Goal: Complete application form

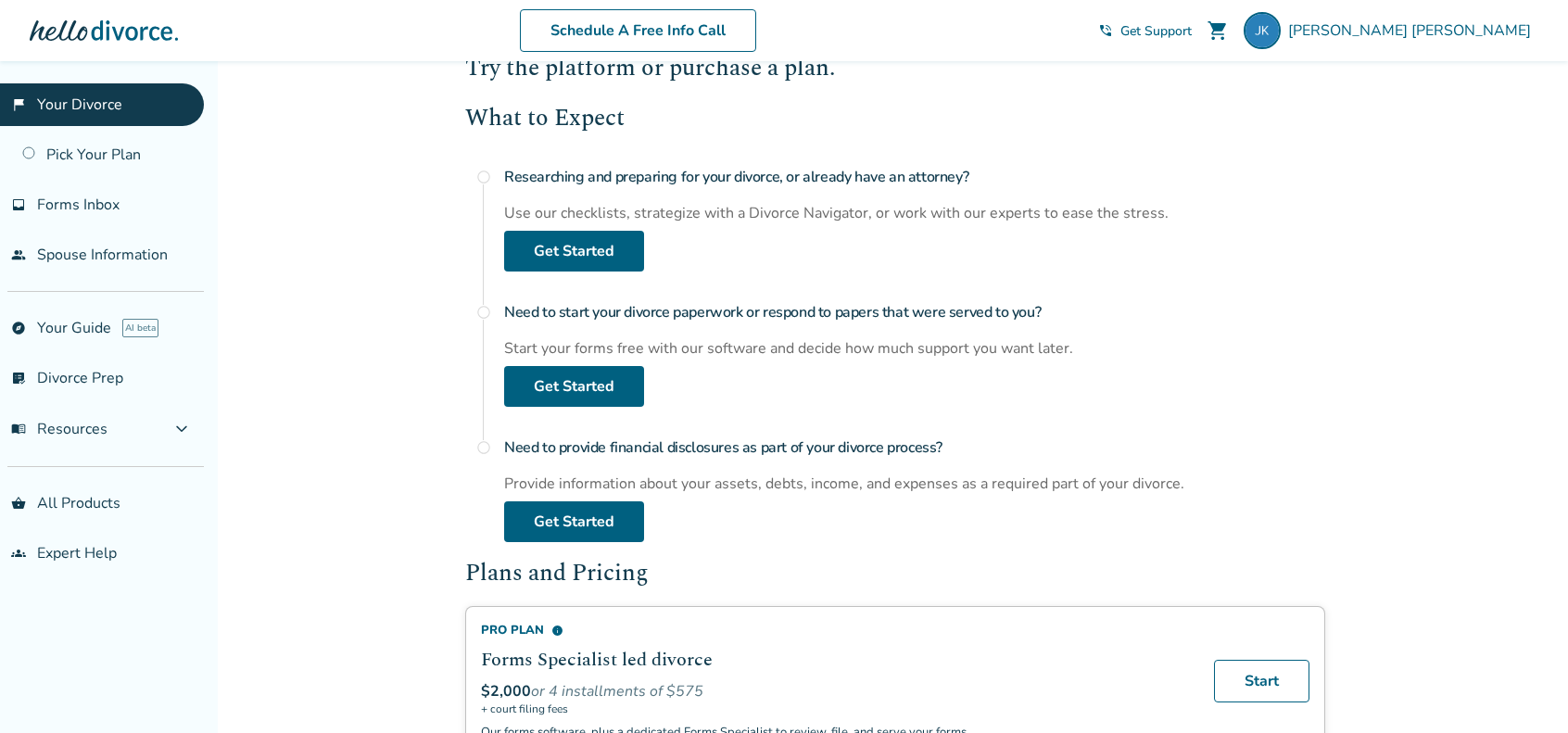
scroll to position [160, 0]
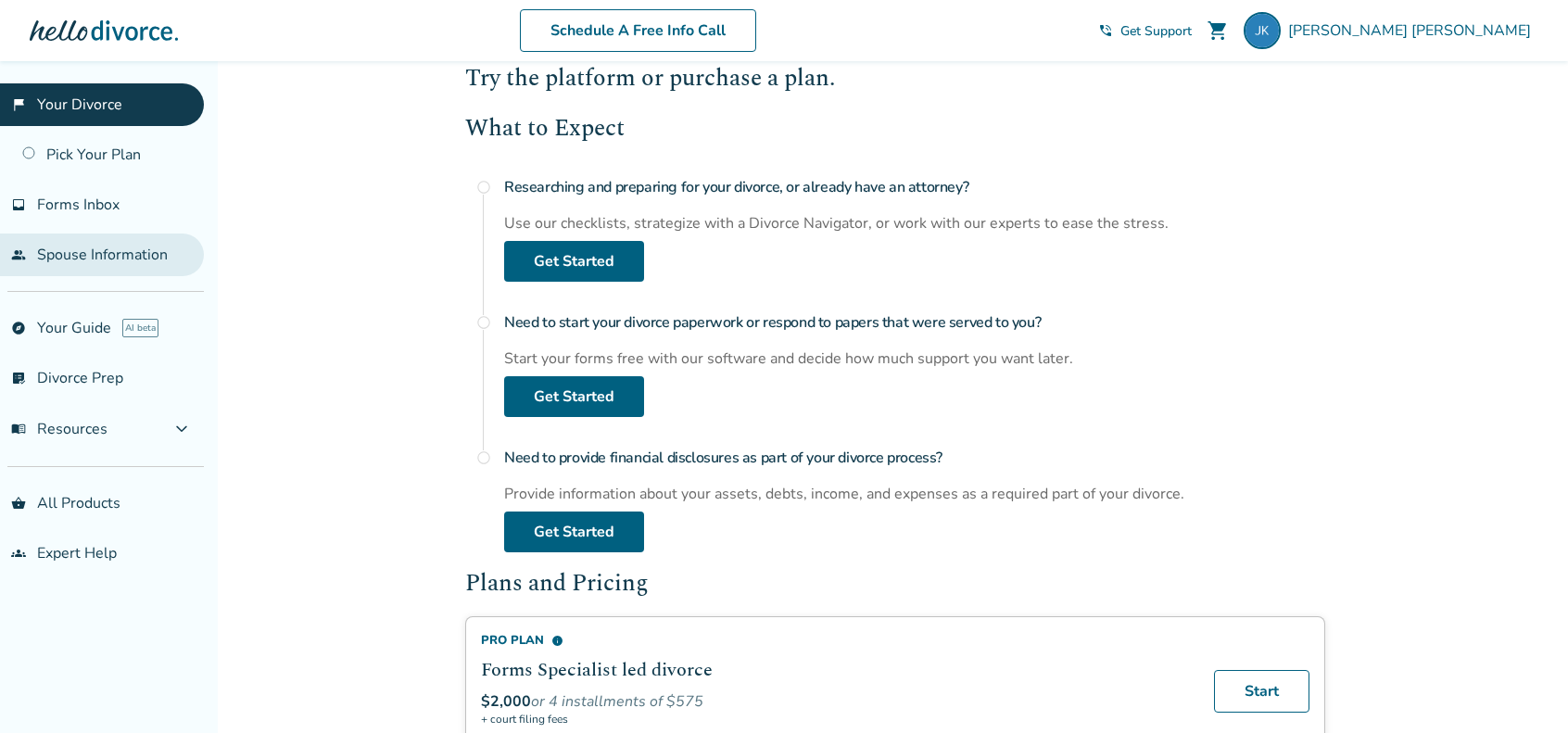
click at [84, 252] on link "people Spouse Information" at bounding box center [101, 254] width 204 height 42
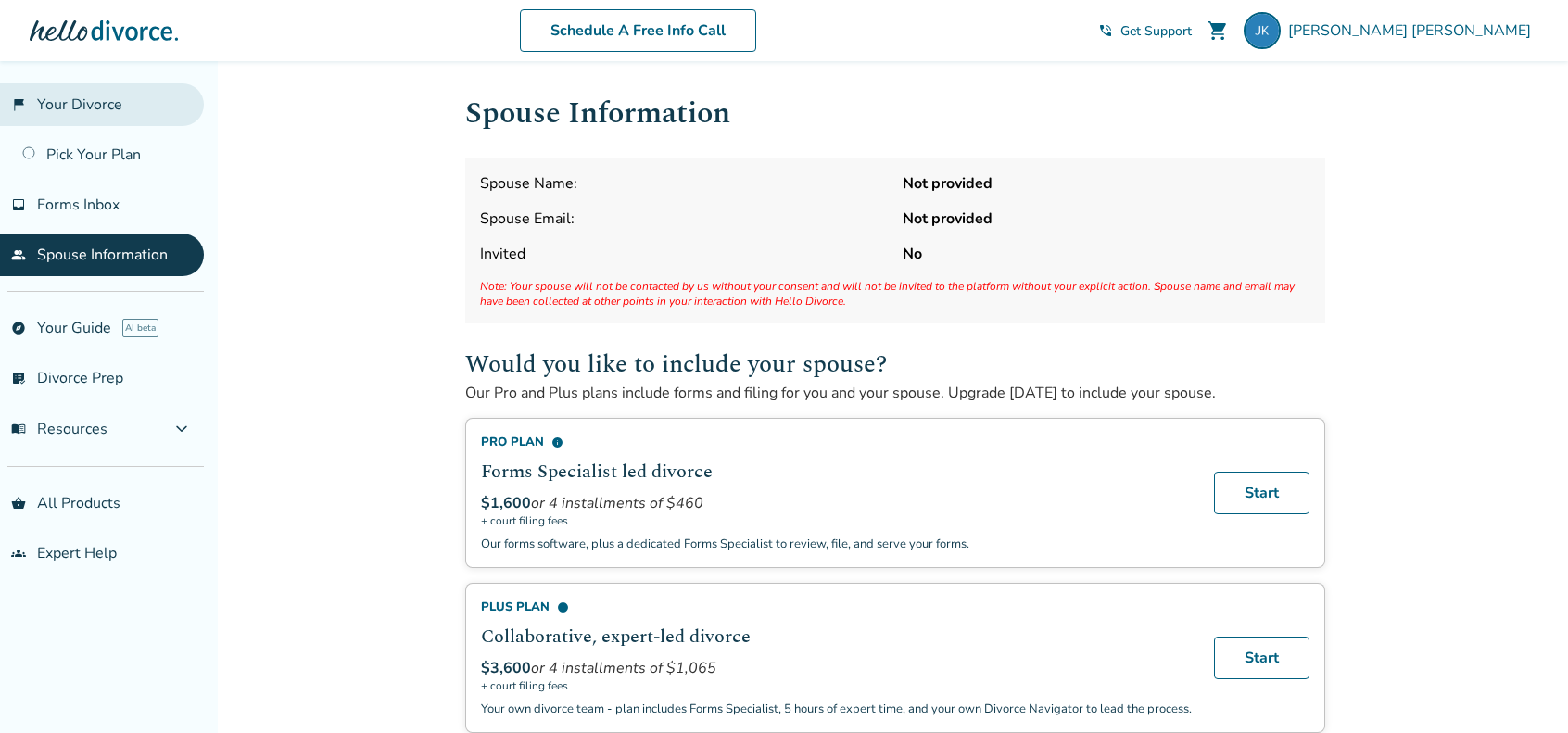
click at [78, 99] on link "flag_2 Your Divorce" at bounding box center [101, 104] width 204 height 42
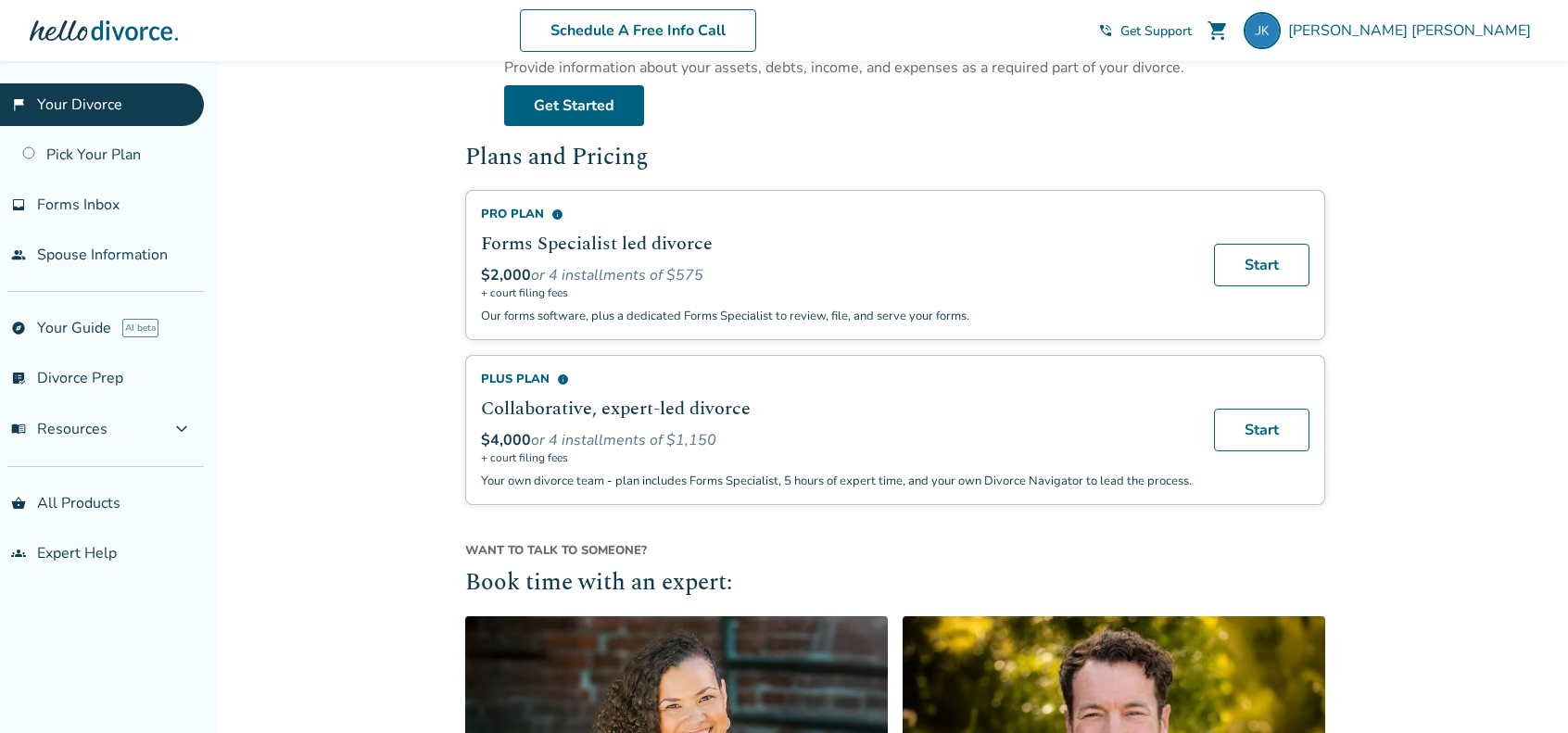
scroll to position [569, 0]
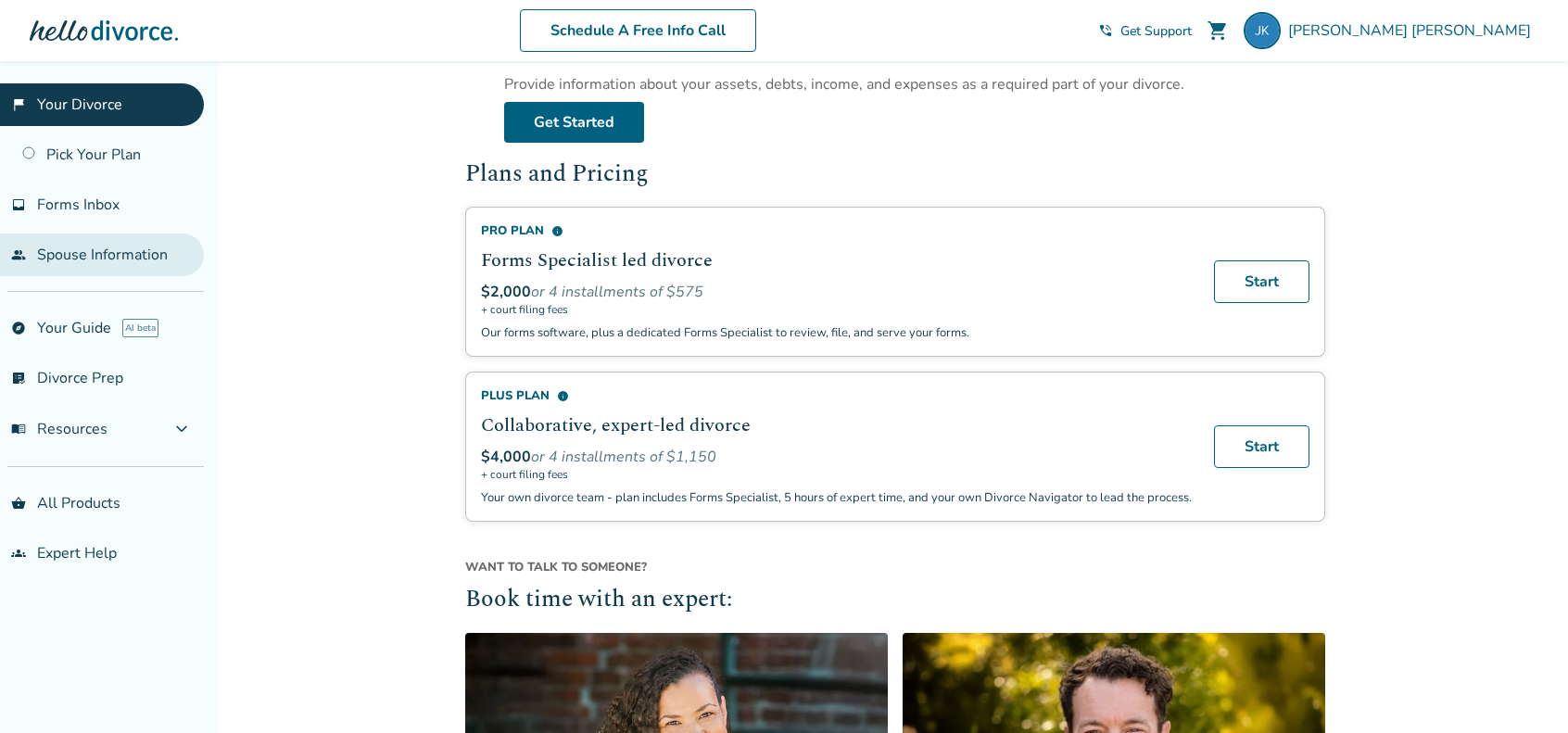
click at [90, 252] on link "people Spouse Information" at bounding box center [101, 254] width 204 height 42
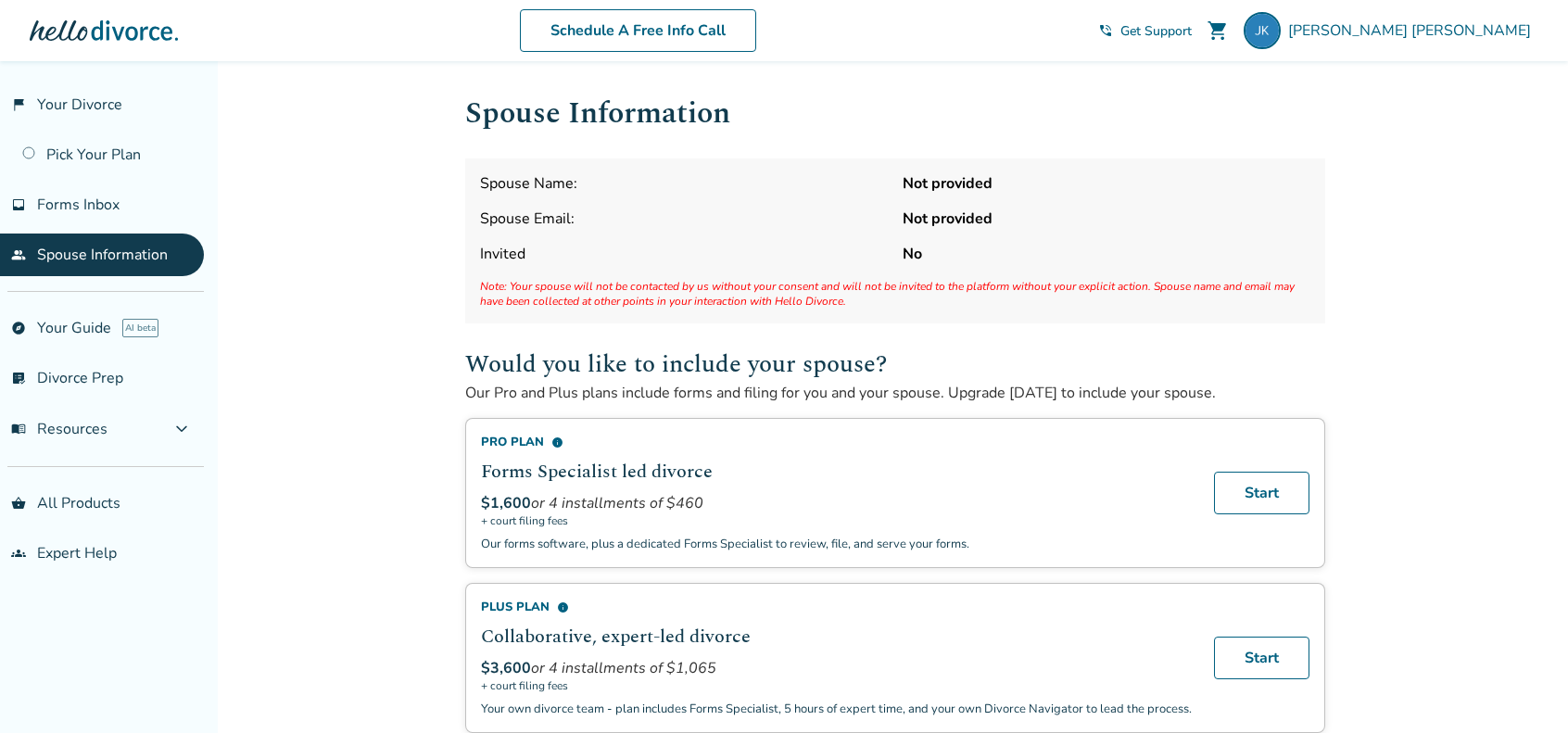
click at [906, 183] on strong "Not provided" at bounding box center [1106, 184] width 407 height 21
